Goal: Transaction & Acquisition: Purchase product/service

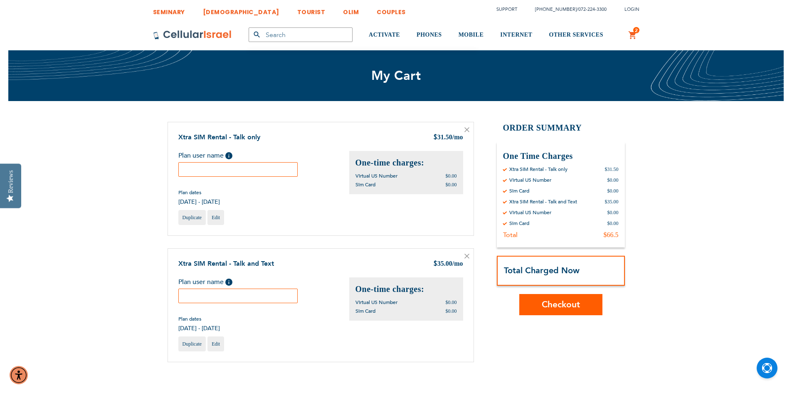
click at [231, 172] on input "text" at bounding box center [238, 169] width 120 height 15
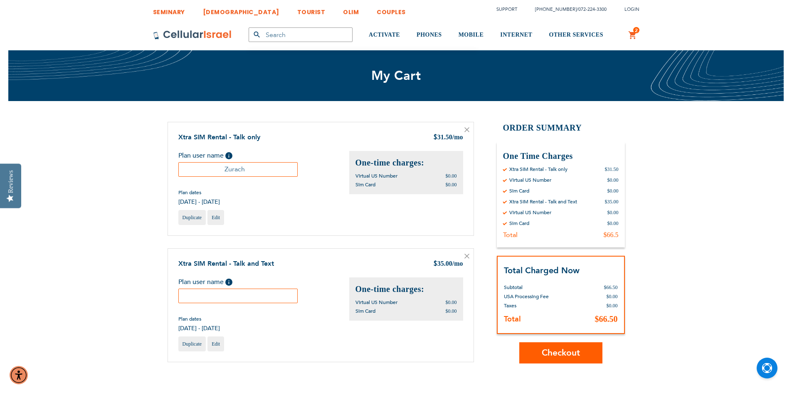
type input "Zurach"
click at [205, 308] on div "Plan user name Help Please fill in the students name. If plan user is not a stu…" at bounding box center [263, 304] width 171 height 55
click at [207, 297] on input "text" at bounding box center [238, 296] width 120 height 15
type input "[PERSON_NAME]"
click at [577, 353] on span "Checkout" at bounding box center [561, 353] width 38 height 12
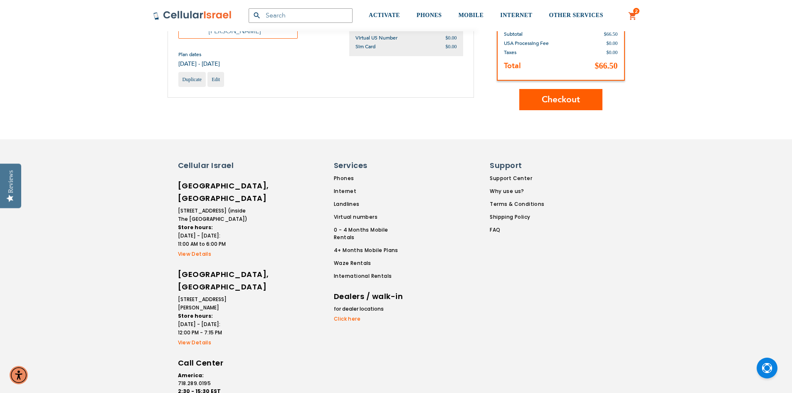
scroll to position [43, 0]
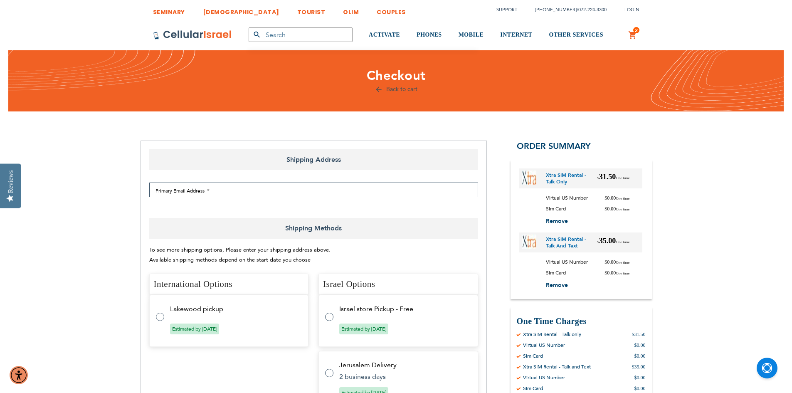
select select "US"
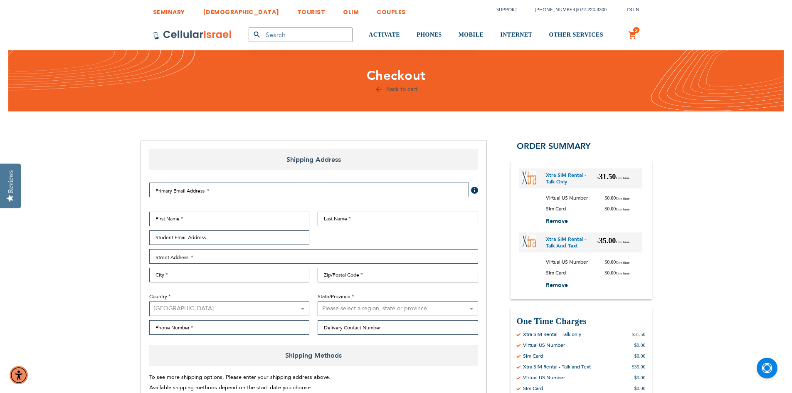
select select "US"
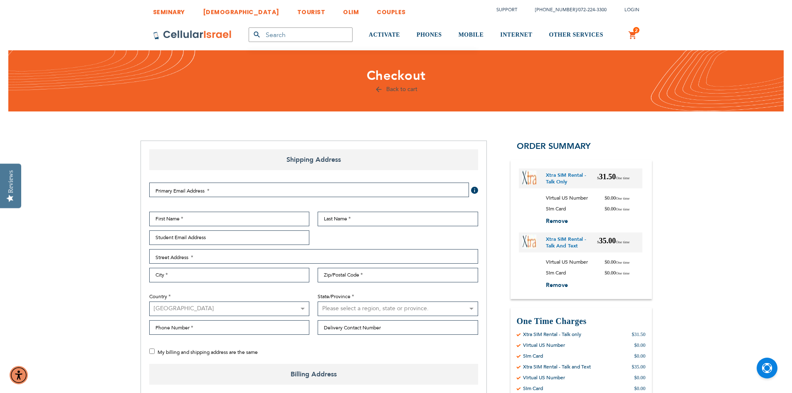
checkbox input "true"
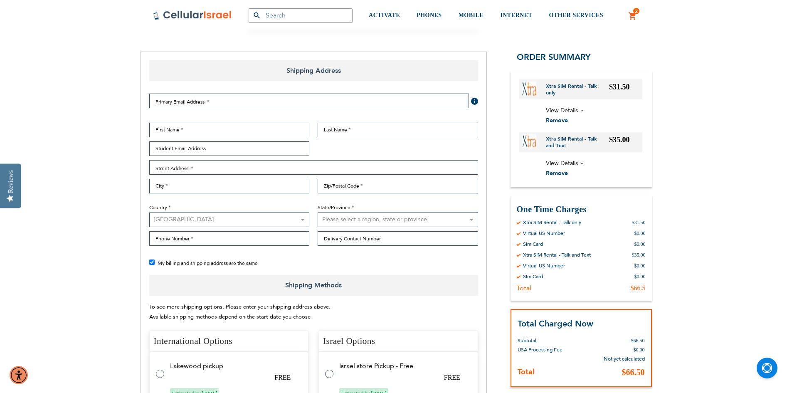
scroll to position [83, 0]
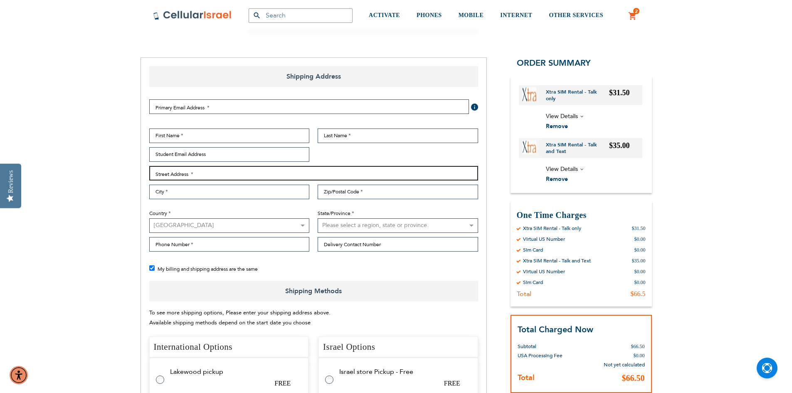
click at [179, 174] on input "Street Address: Line 1" at bounding box center [313, 173] width 329 height 15
type input "8 Oak Glen Rd"
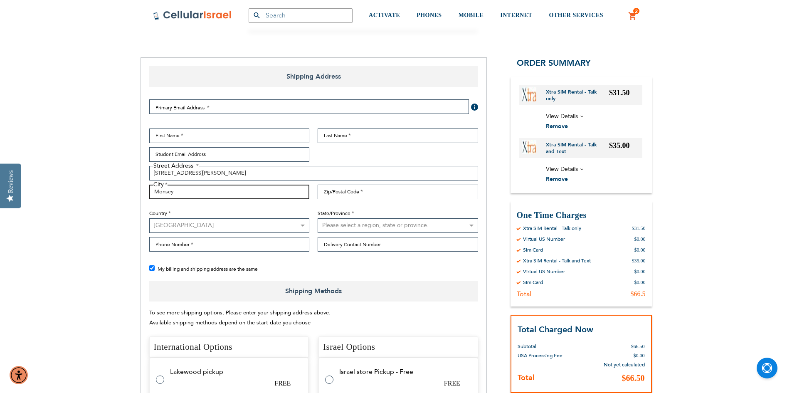
type input "Monsey"
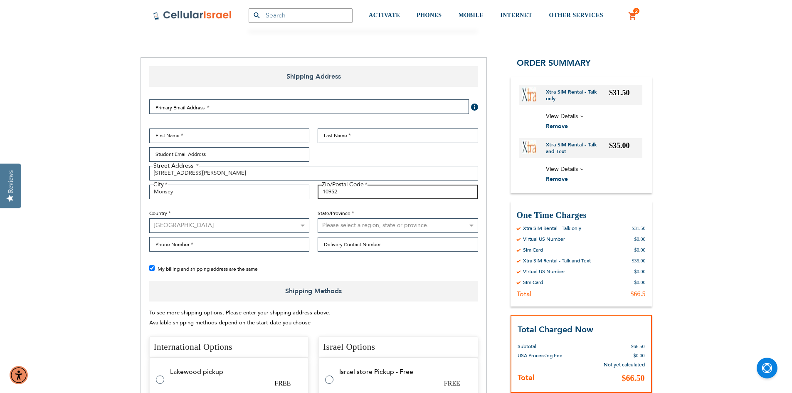
type input "10952"
click at [160, 225] on select "Australia Austria Belgium Brazil Canada Czechia Denmark Finland France Germany …" at bounding box center [229, 225] width 160 height 15
click at [336, 228] on select "Please select a region, state or province. Alabama Alaska American Samoa Arizon…" at bounding box center [398, 225] width 160 height 15
select select "43"
click at [318, 218] on select "Please select a region, state or province. Alabama Alaska American Samoa Arizon…" at bounding box center [398, 225] width 160 height 15
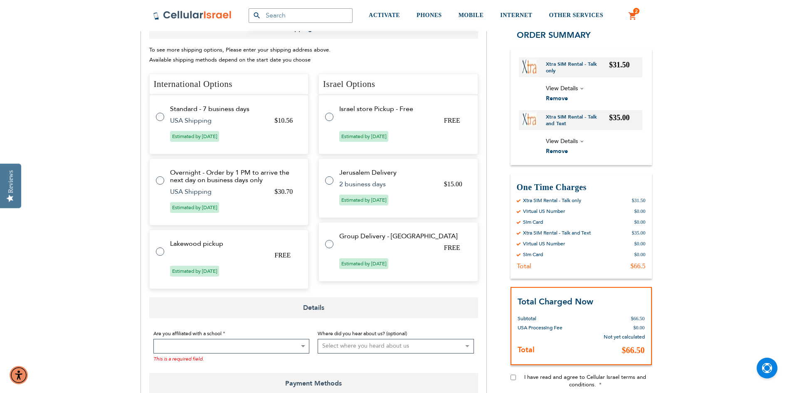
scroll to position [333, 0]
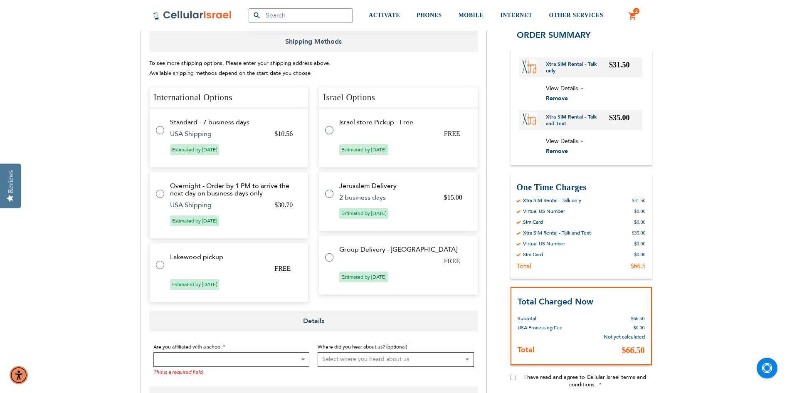
click at [166, 128] on tr "Standard - 7 business days $10.56 USA Shipping Estimated by Aug 21st, 2025" at bounding box center [229, 137] width 160 height 59
radio input "true"
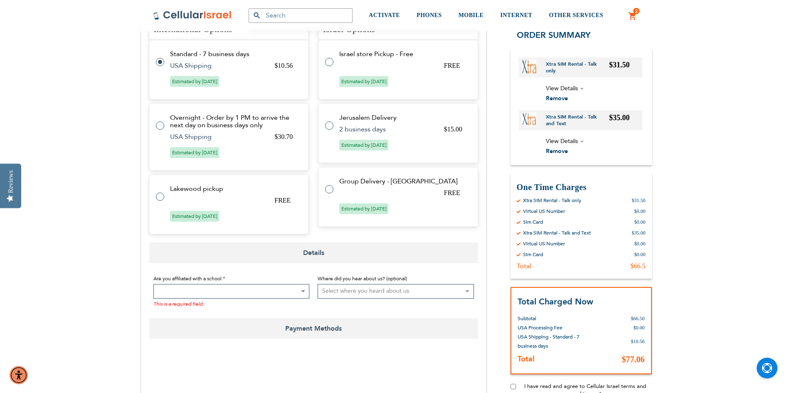
scroll to position [416, 0]
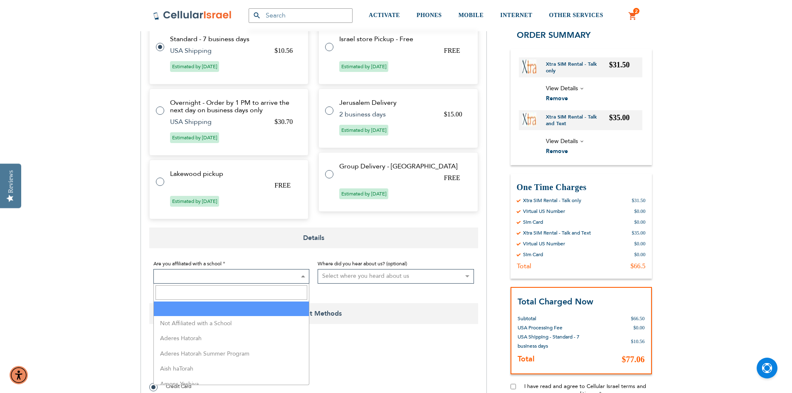
click at [233, 280] on span at bounding box center [231, 276] width 156 height 15
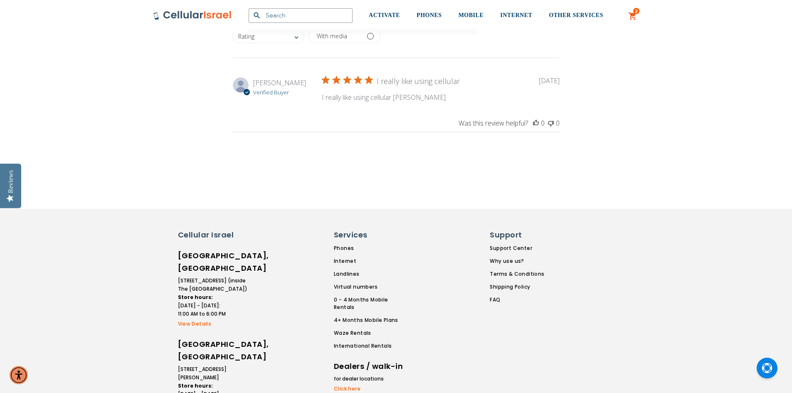
scroll to position [1081, 0]
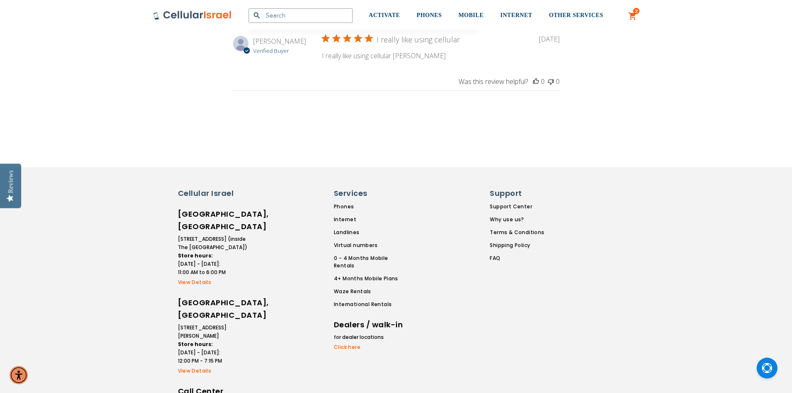
click at [352, 343] on link "Click here" at bounding box center [369, 346] width 71 height 7
